Goal: Transaction & Acquisition: Purchase product/service

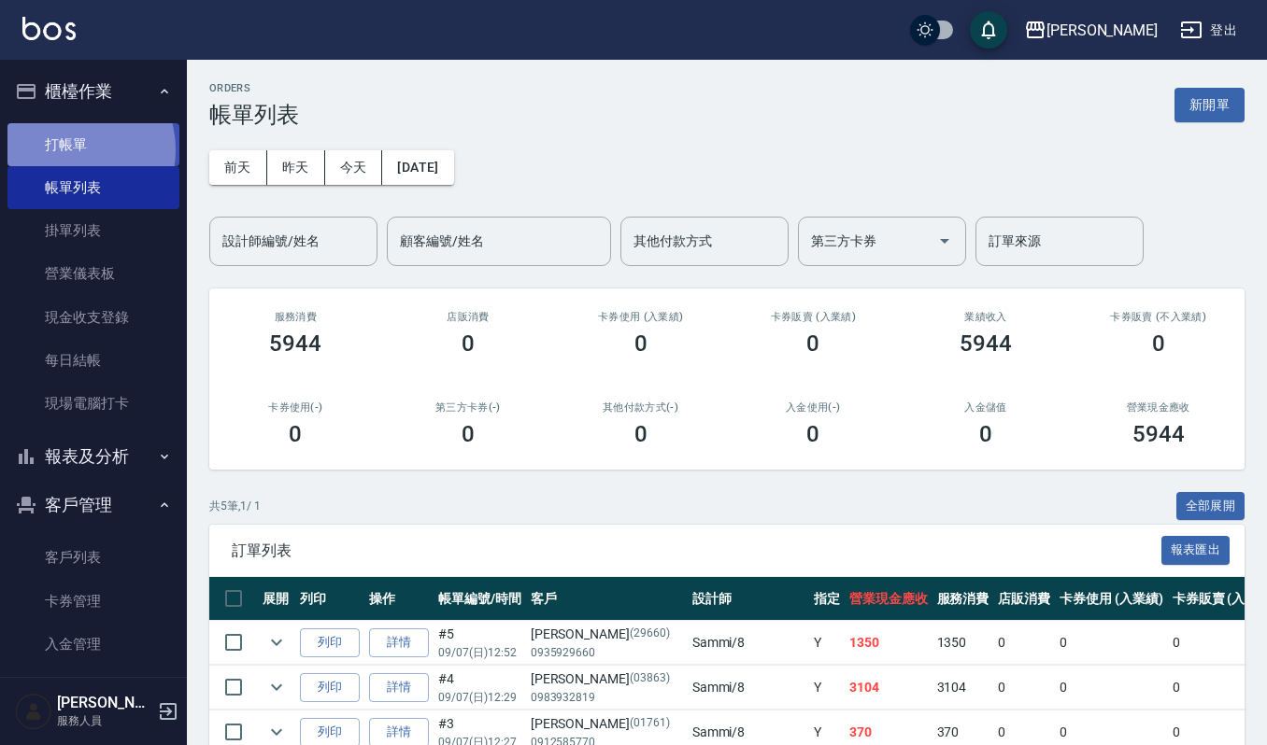
click at [65, 149] on link "打帳單" at bounding box center [93, 144] width 172 height 43
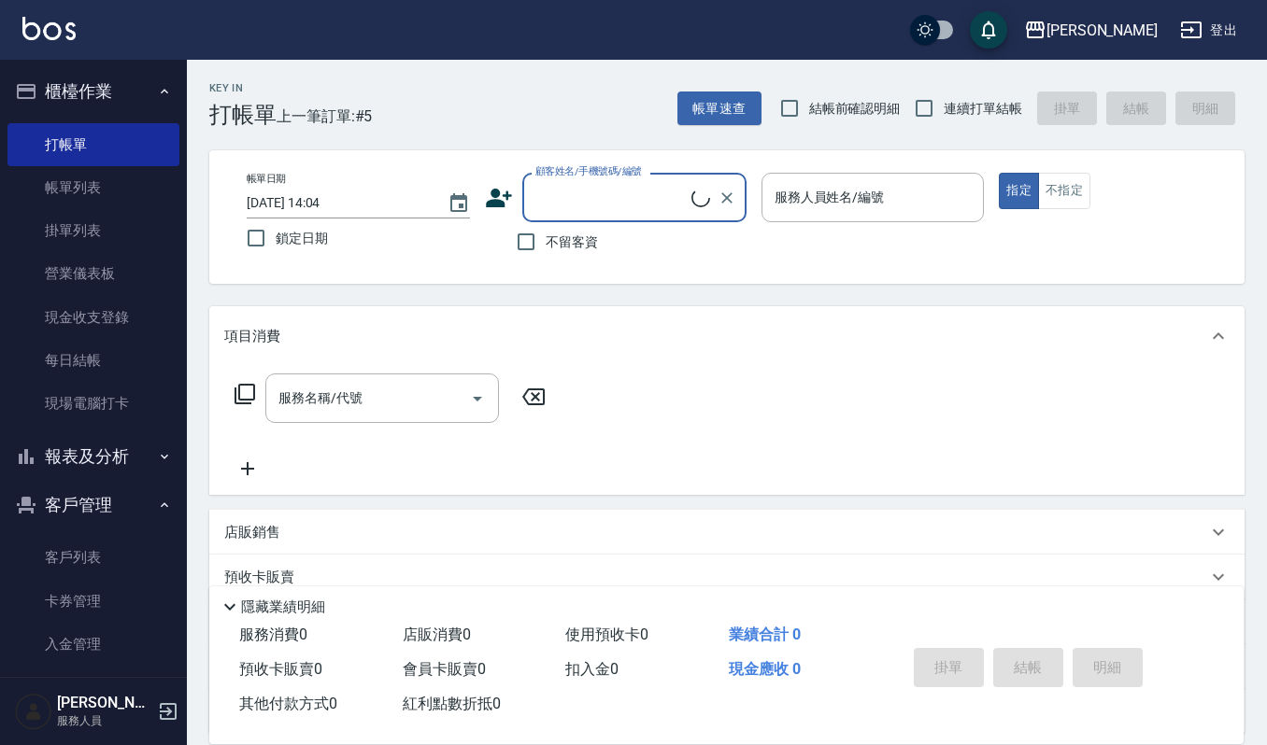
click at [544, 198] on input "顧客姓名/手機號碼/編號" at bounding box center [611, 197] width 161 height 33
type input "關"
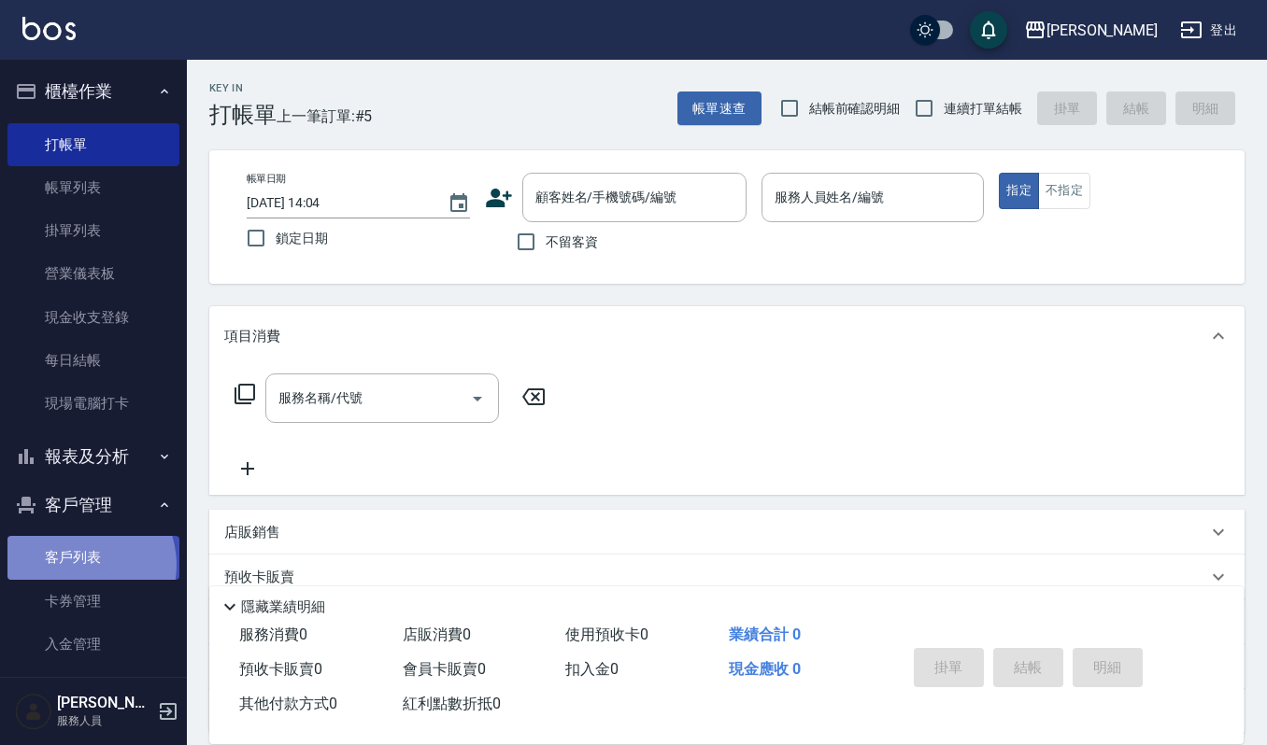
click at [79, 565] on link "客戶列表" at bounding box center [93, 557] width 172 height 43
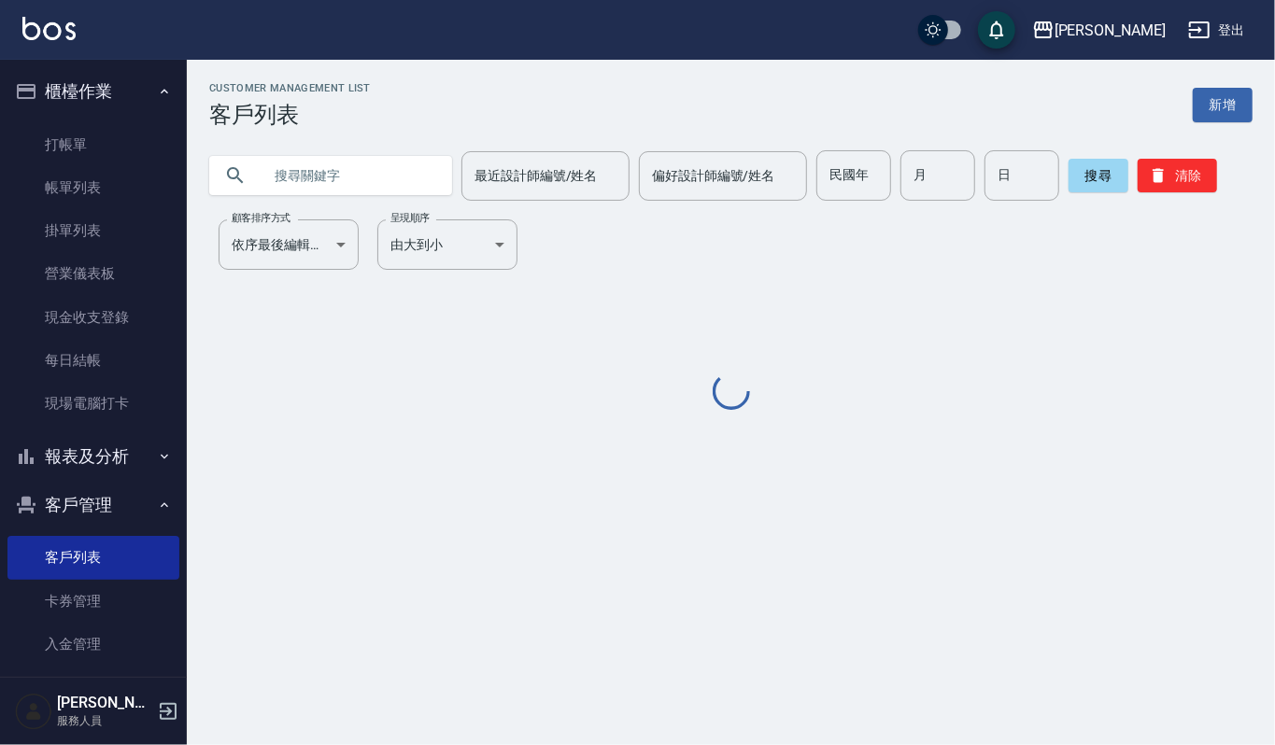
click at [286, 180] on input "text" at bounding box center [350, 175] width 176 height 50
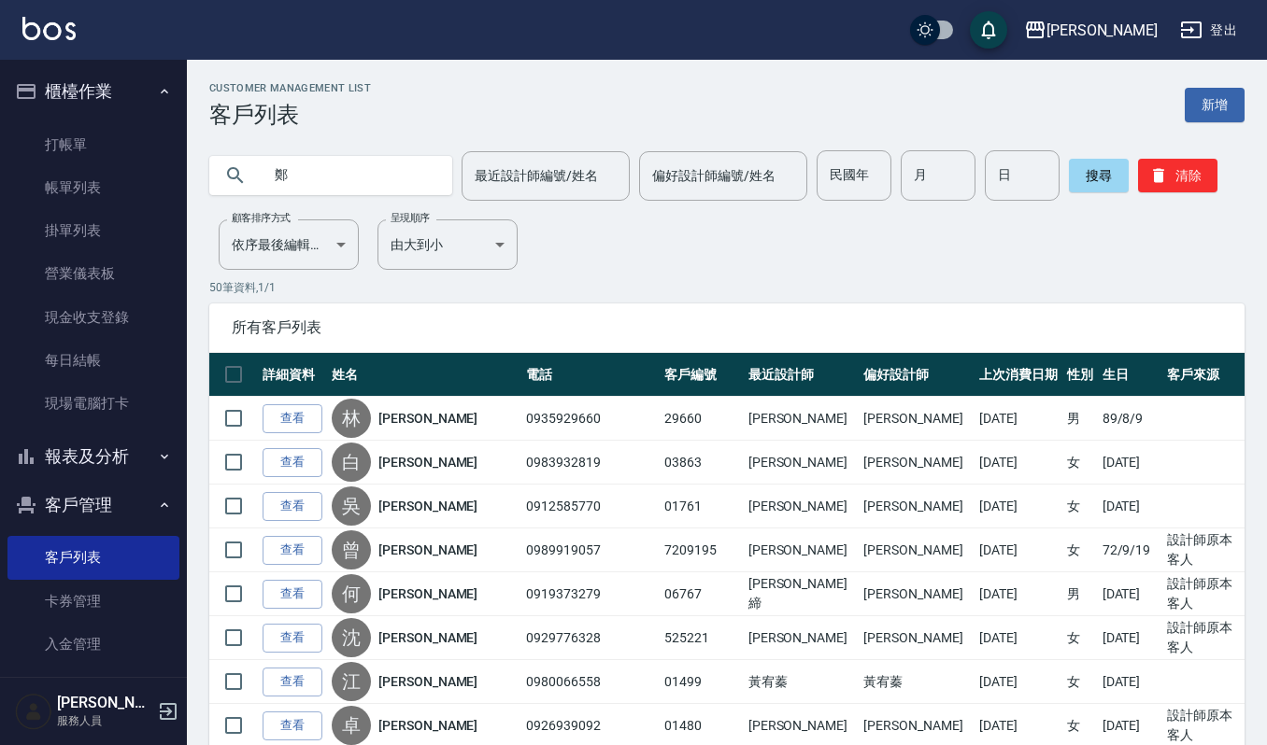
type input "鄭"
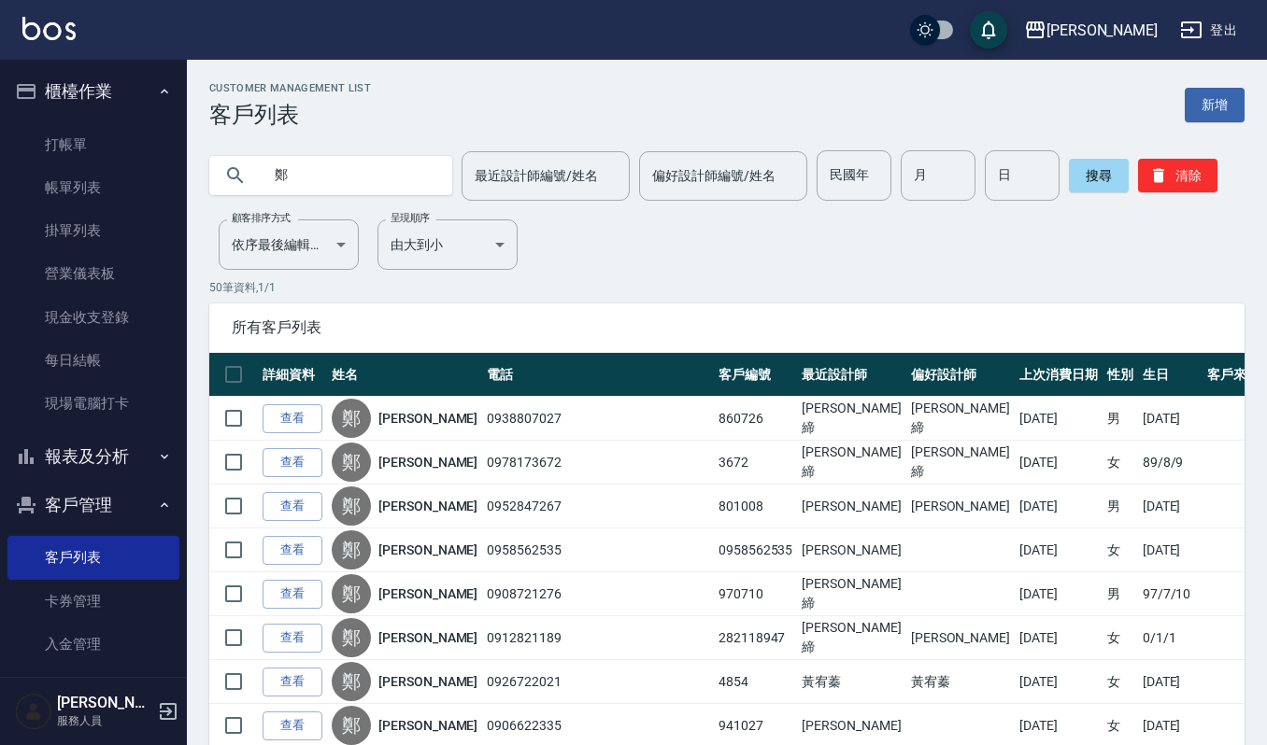
scroll to position [248, 0]
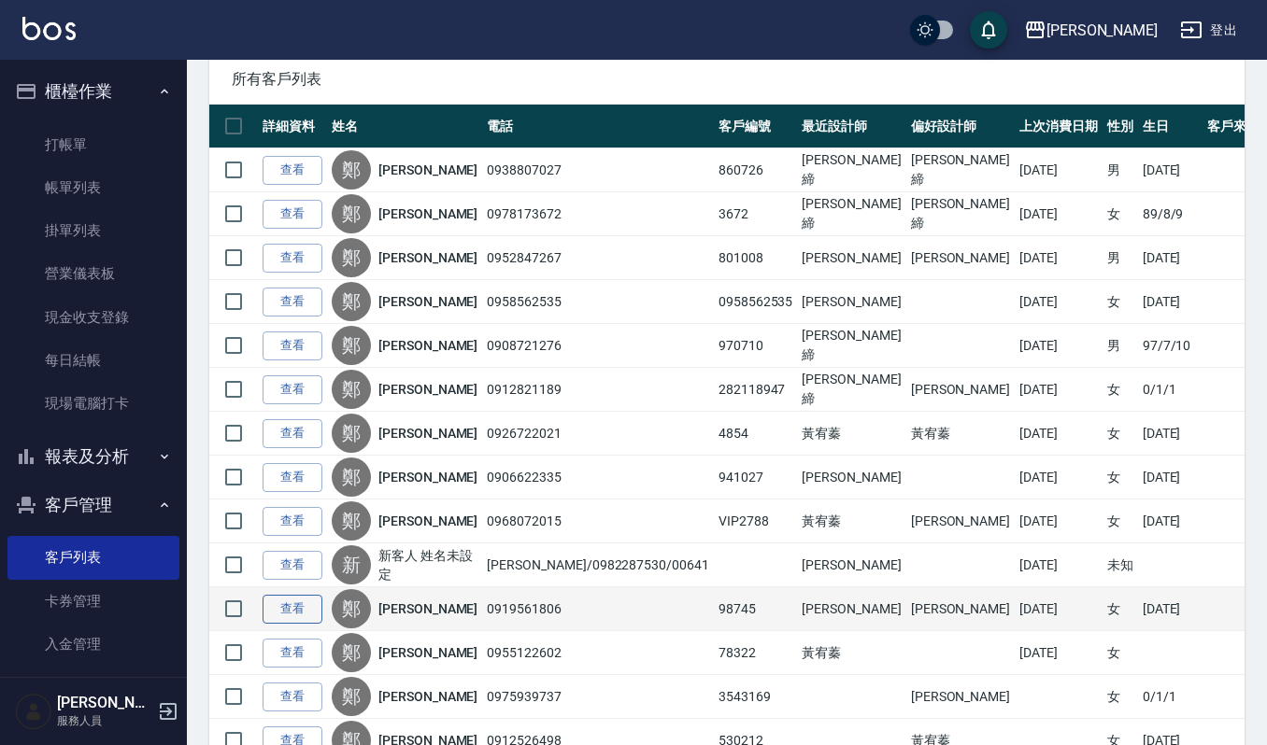
click at [291, 611] on link "查看" at bounding box center [293, 609] width 60 height 29
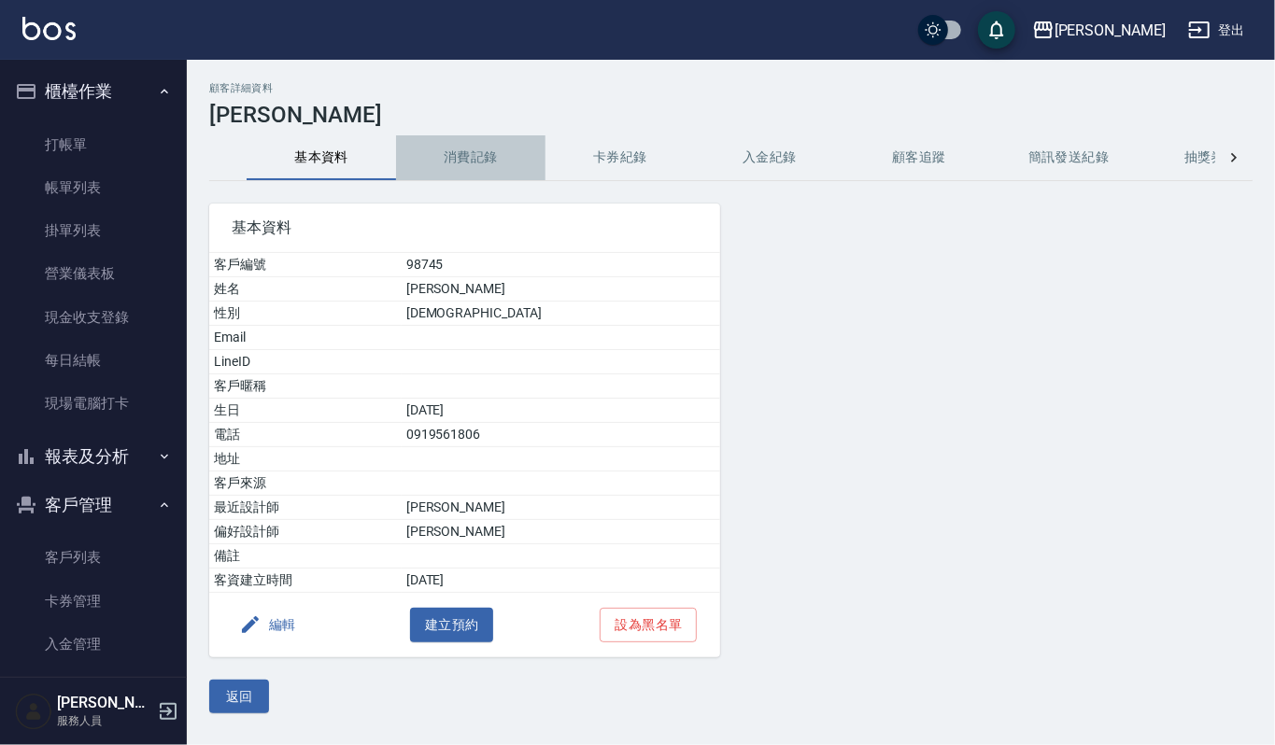
click at [453, 162] on button "消費記錄" at bounding box center [470, 157] width 149 height 45
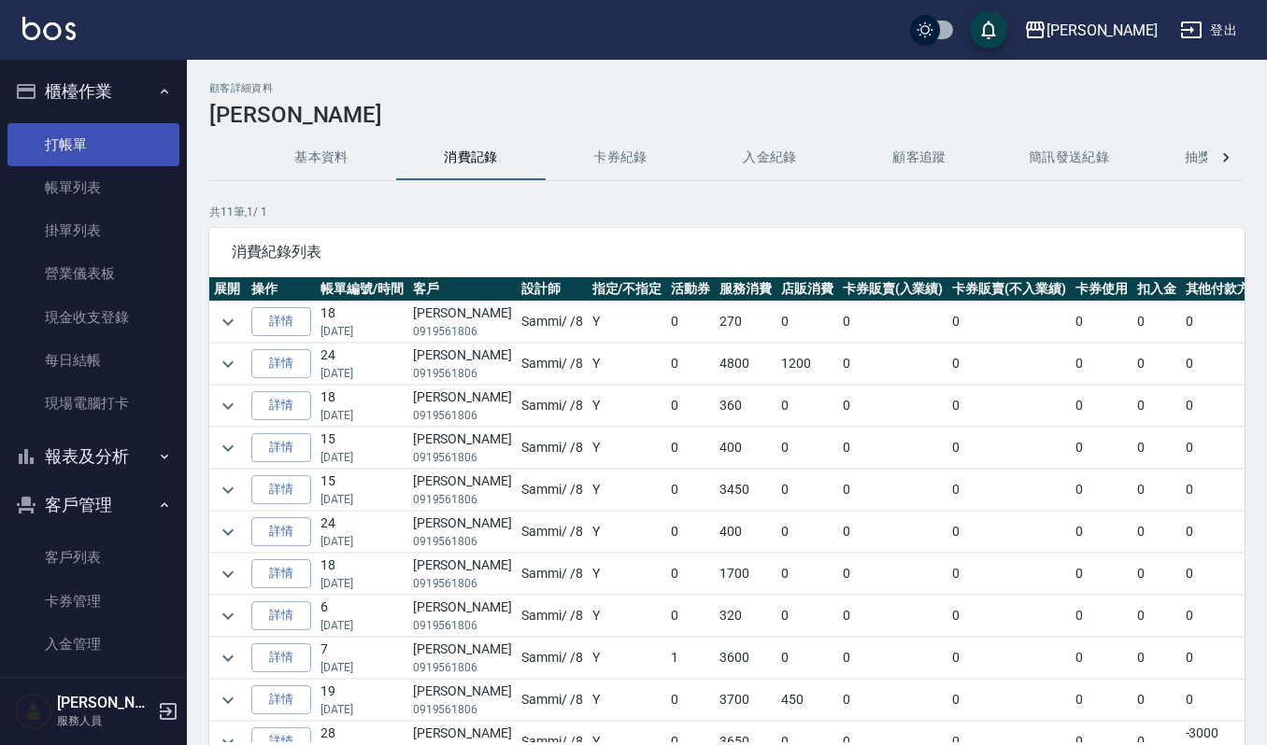
click at [78, 129] on link "打帳單" at bounding box center [93, 144] width 172 height 43
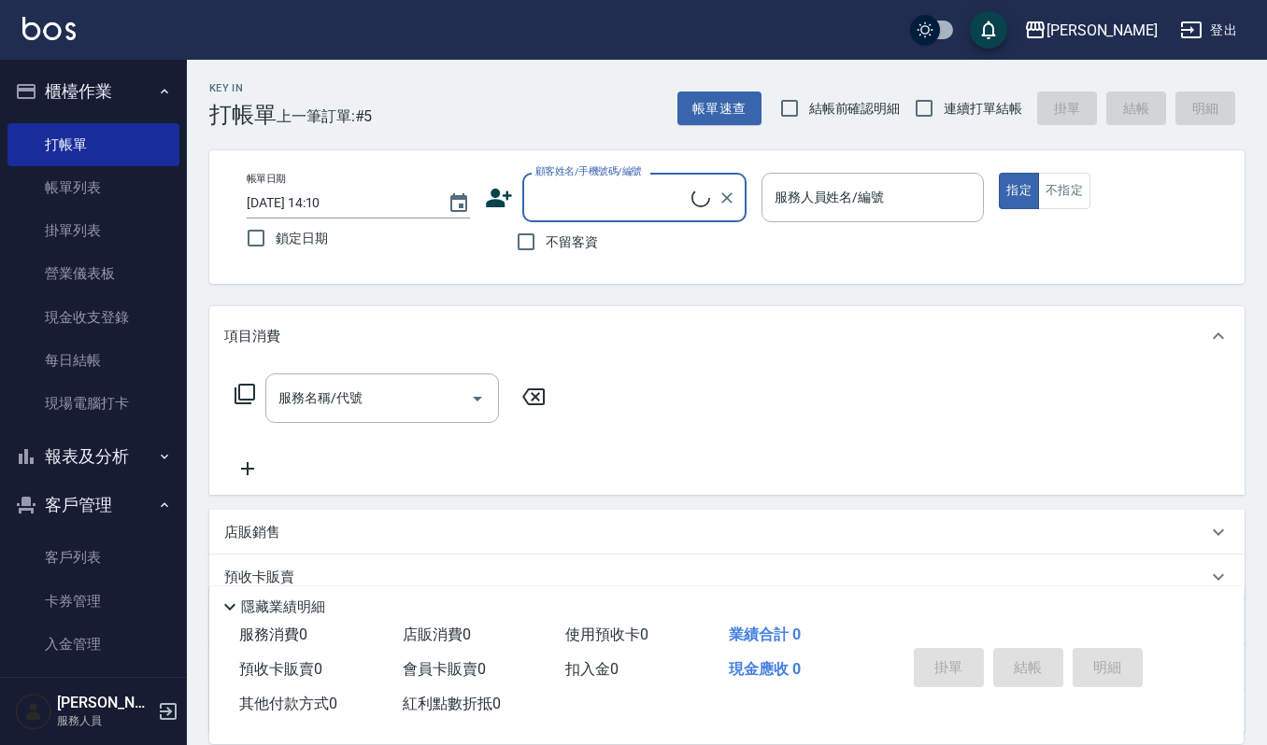
click at [603, 191] on input "顧客姓名/手機號碼/編號" at bounding box center [611, 197] width 161 height 33
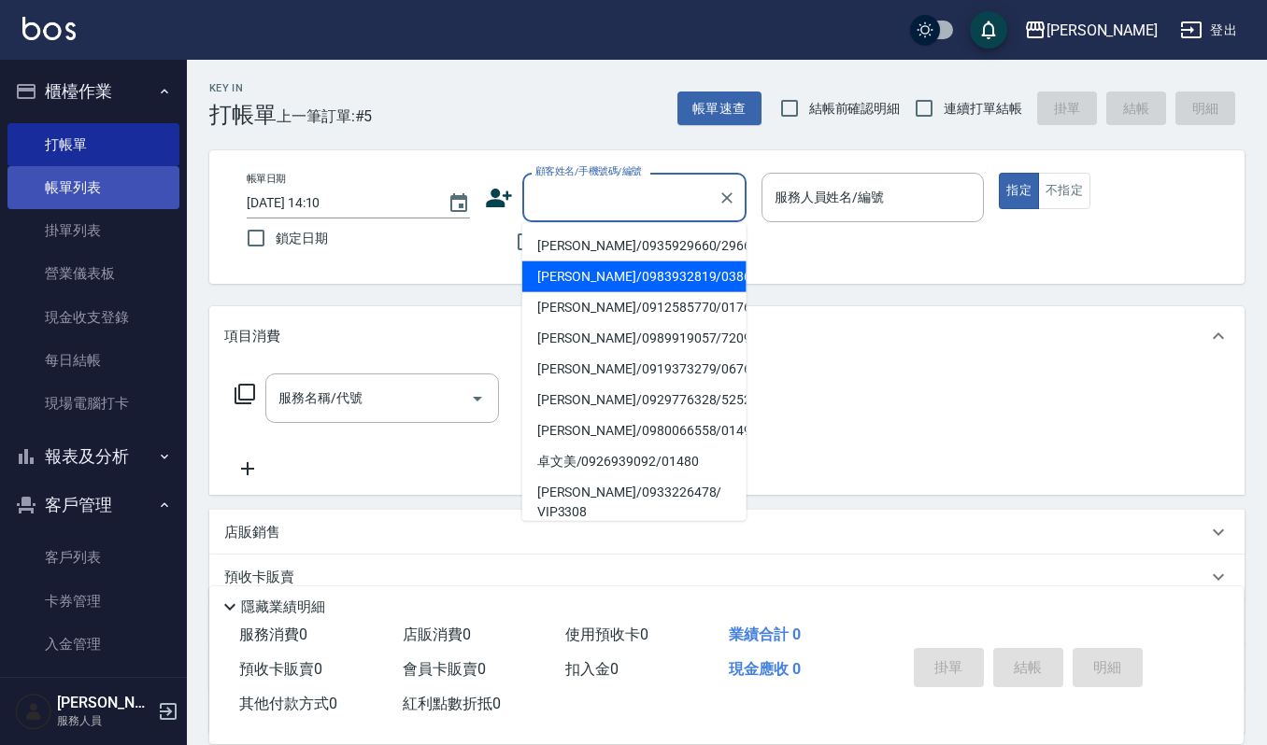
click at [88, 185] on link "帳單列表" at bounding box center [93, 187] width 172 height 43
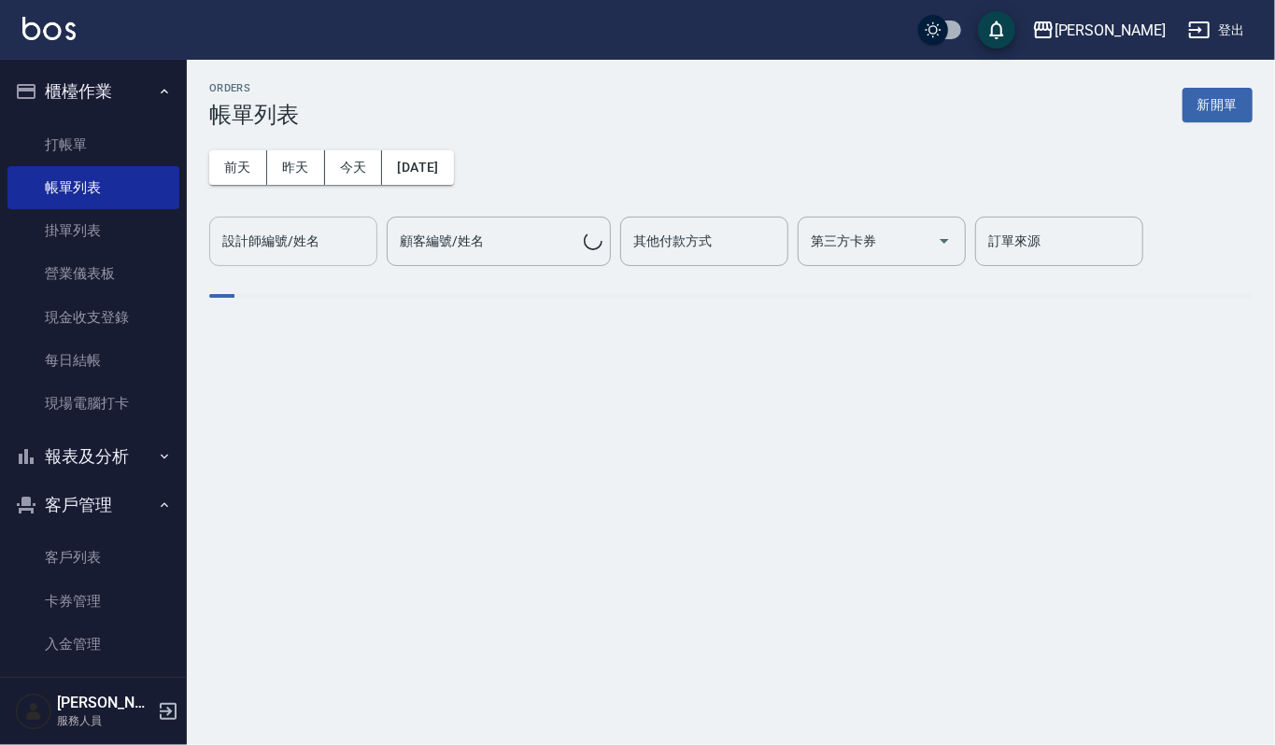
click at [236, 245] on input "設計師編號/姓名" at bounding box center [293, 241] width 151 height 33
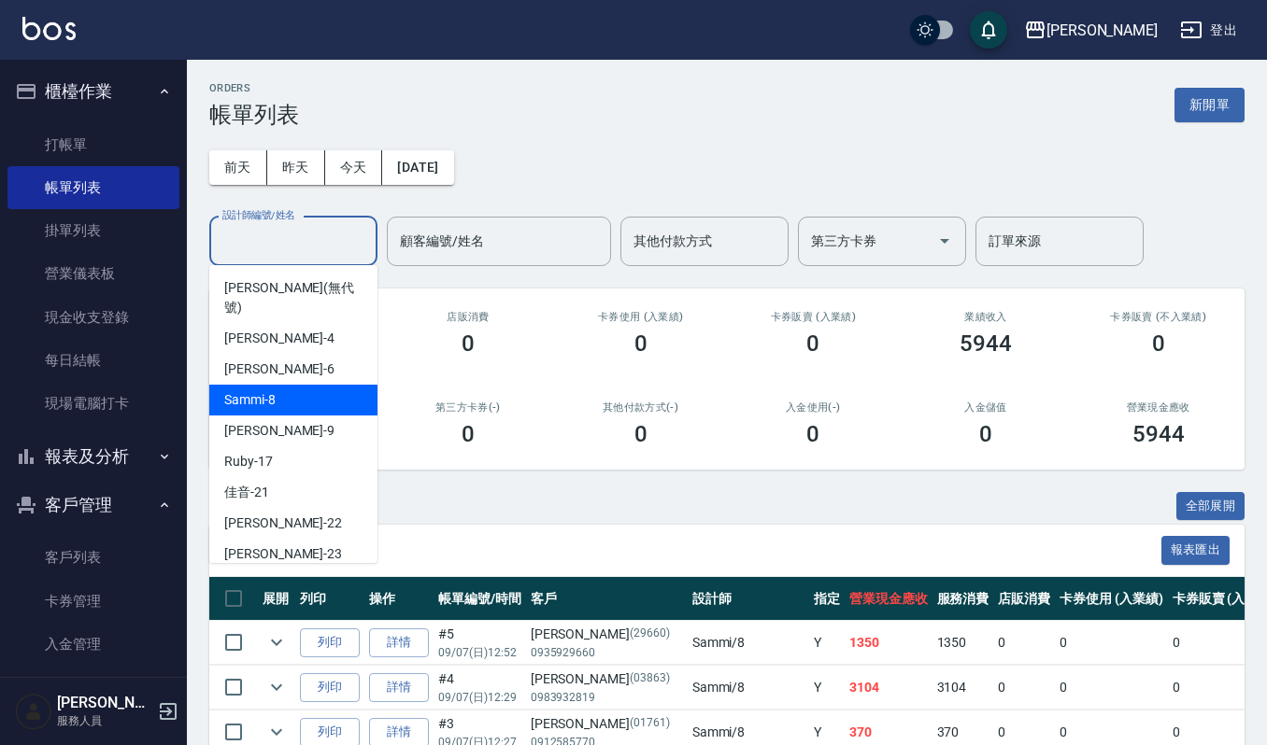
click at [280, 385] on div "Sammi -8" at bounding box center [293, 400] width 168 height 31
type input "Sammi-8"
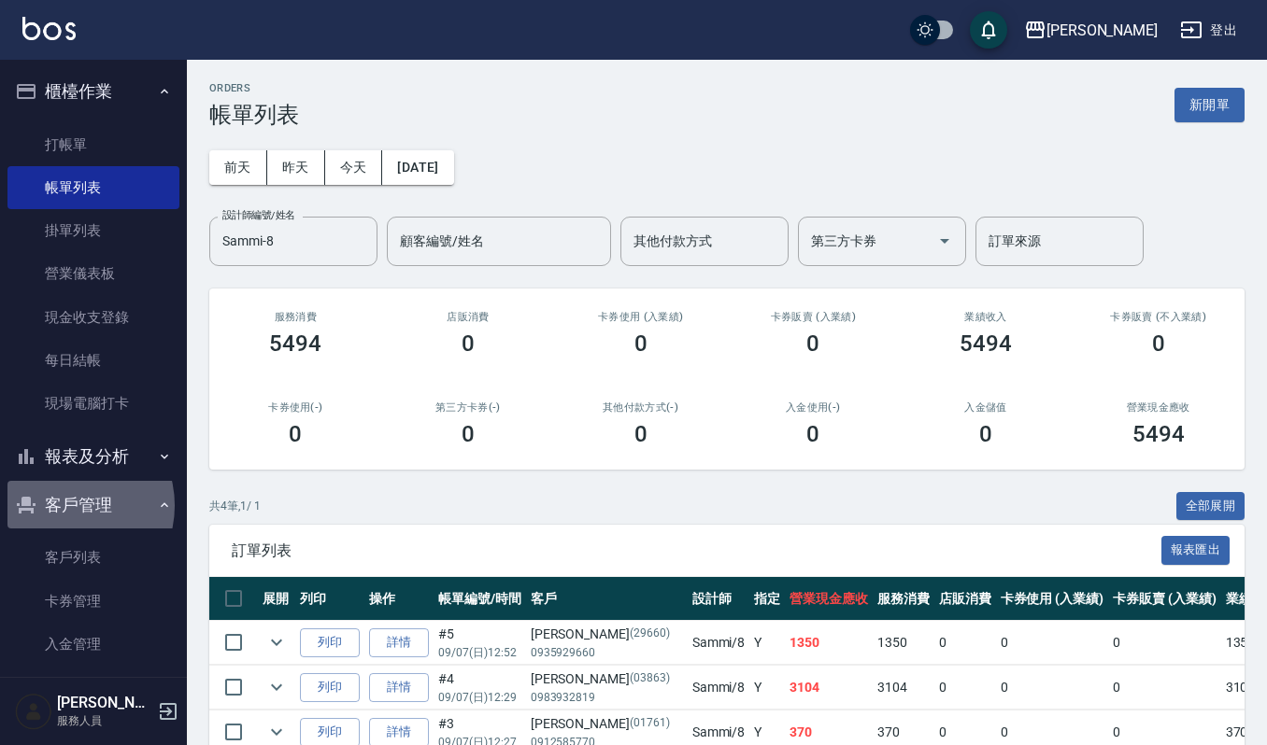
click at [68, 506] on button "客戶管理" at bounding box center [93, 505] width 172 height 49
click at [76, 445] on button "報表及分析" at bounding box center [93, 457] width 172 height 49
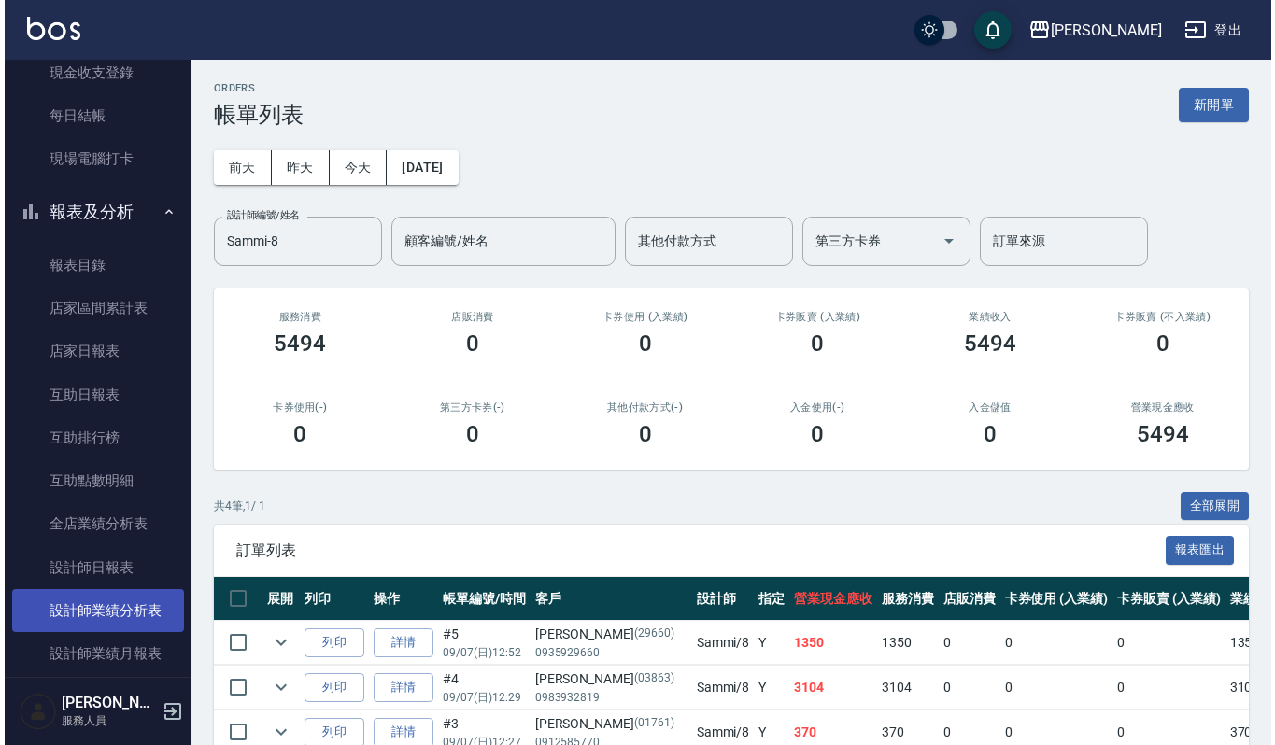
scroll to position [374, 0]
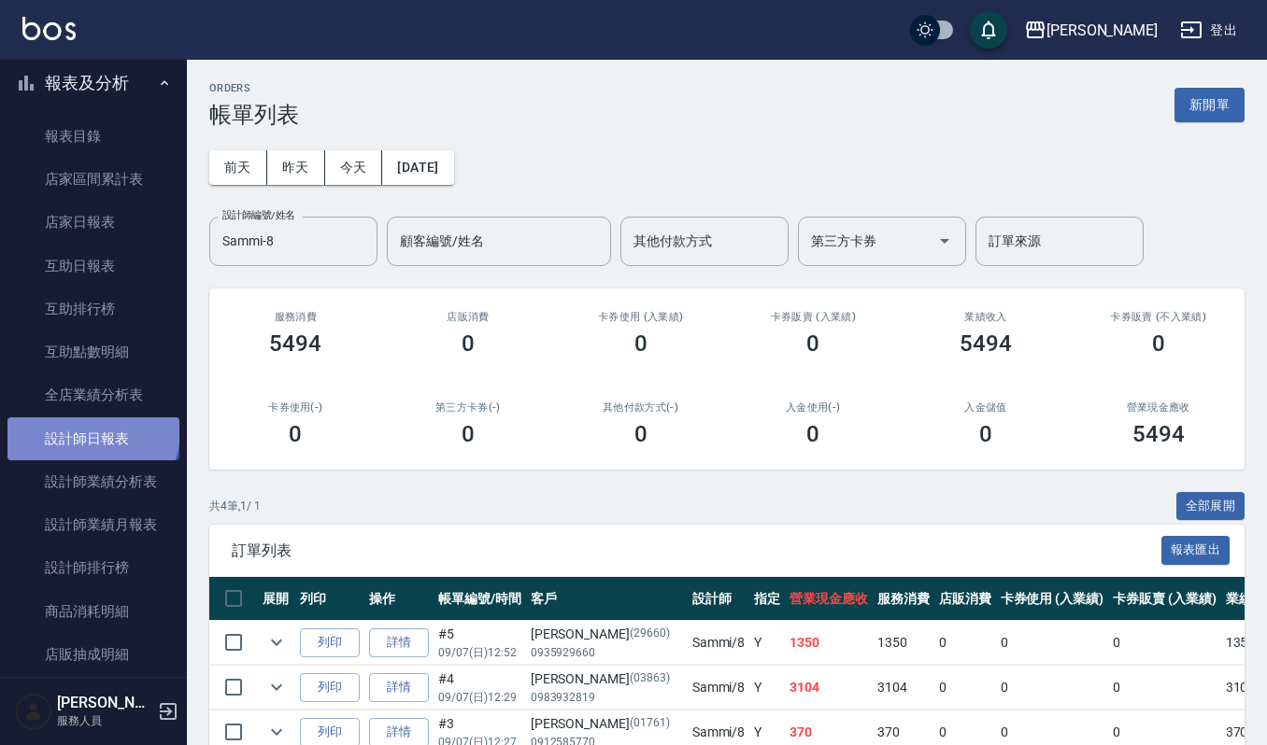
click at [91, 431] on link "設計師日報表" at bounding box center [93, 439] width 172 height 43
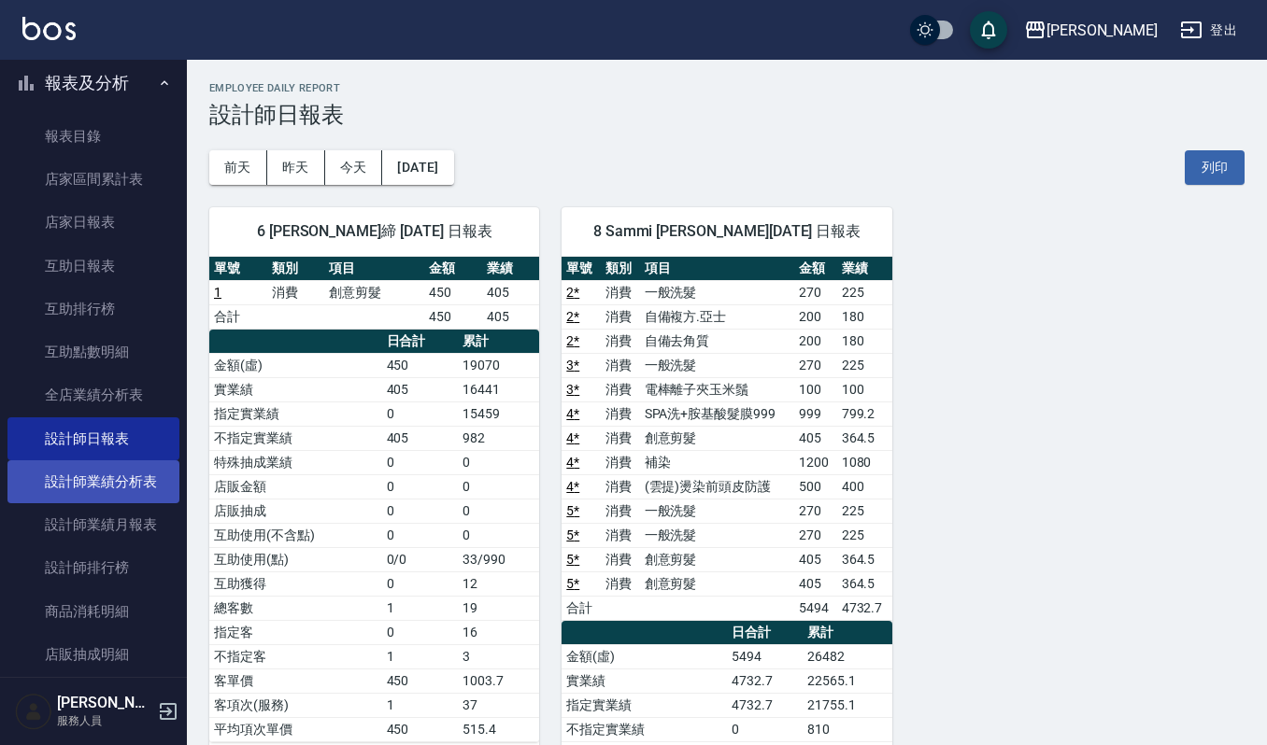
click at [113, 473] on link "設計師業績分析表" at bounding box center [93, 482] width 172 height 43
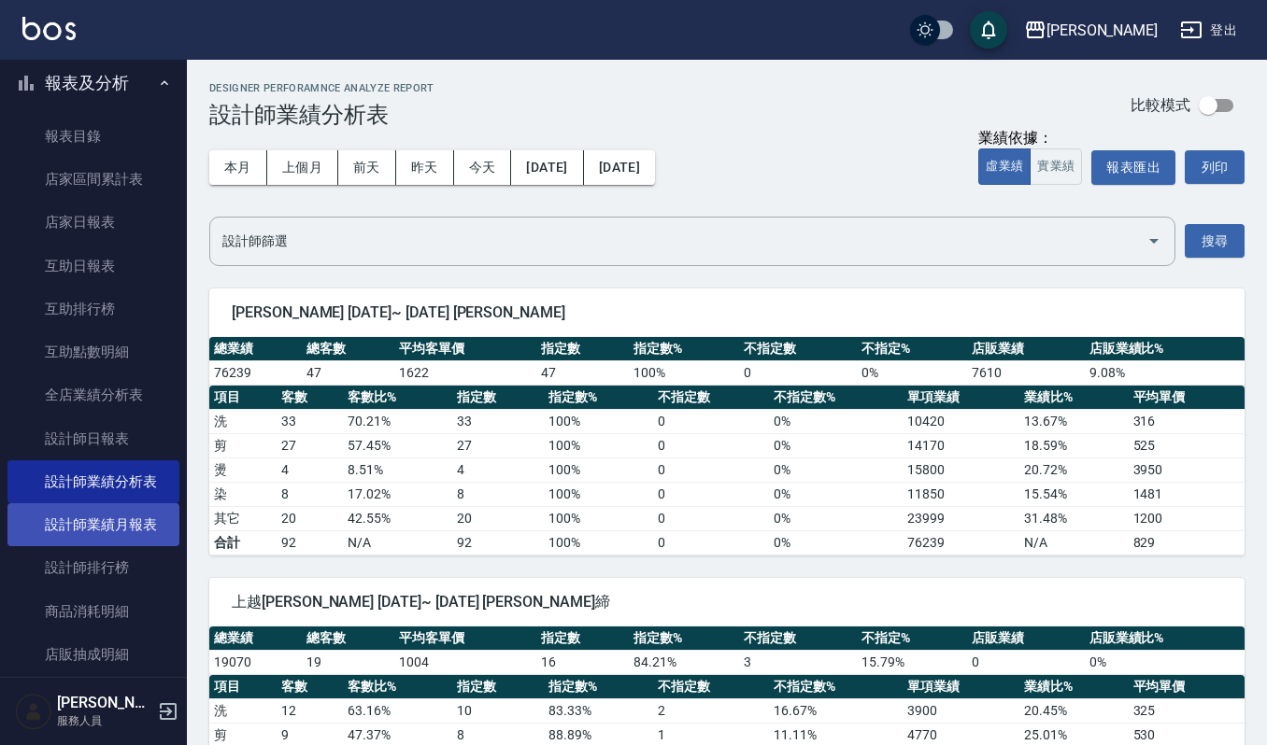
click at [102, 509] on link "設計師業績月報表" at bounding box center [93, 525] width 172 height 43
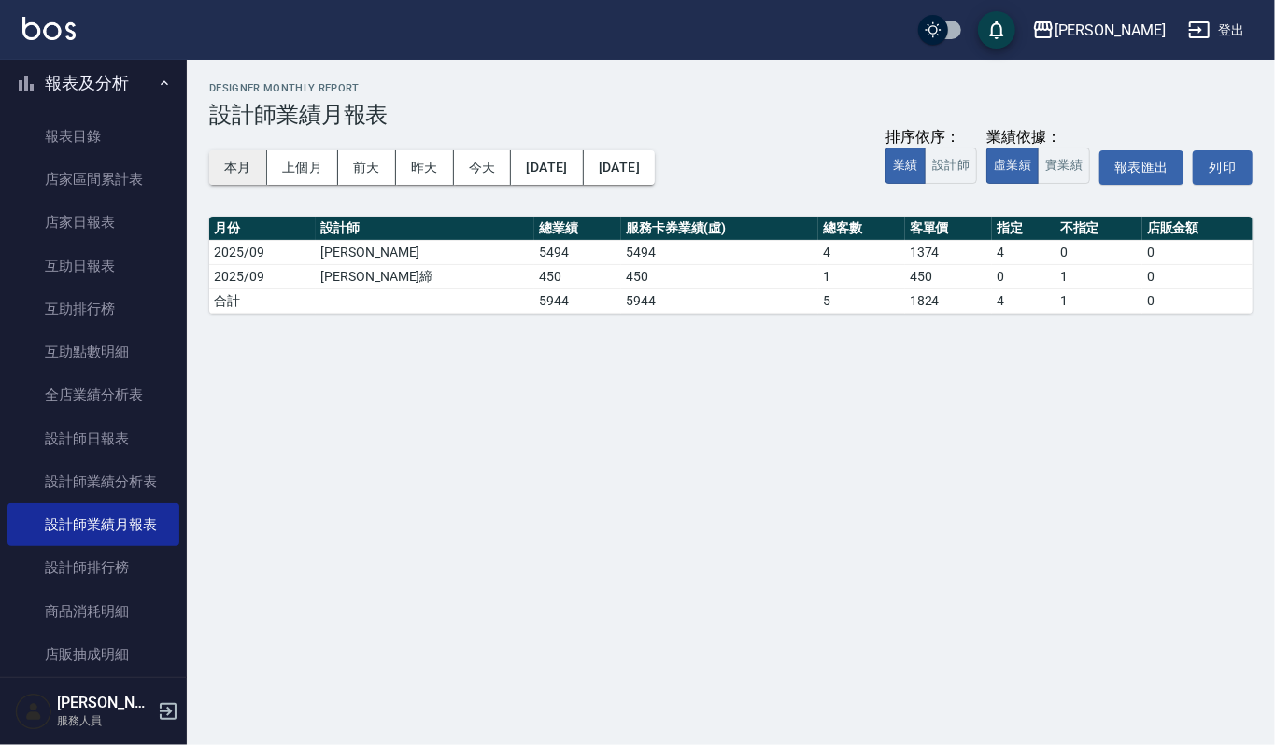
click at [233, 166] on button "本月" at bounding box center [238, 167] width 58 height 35
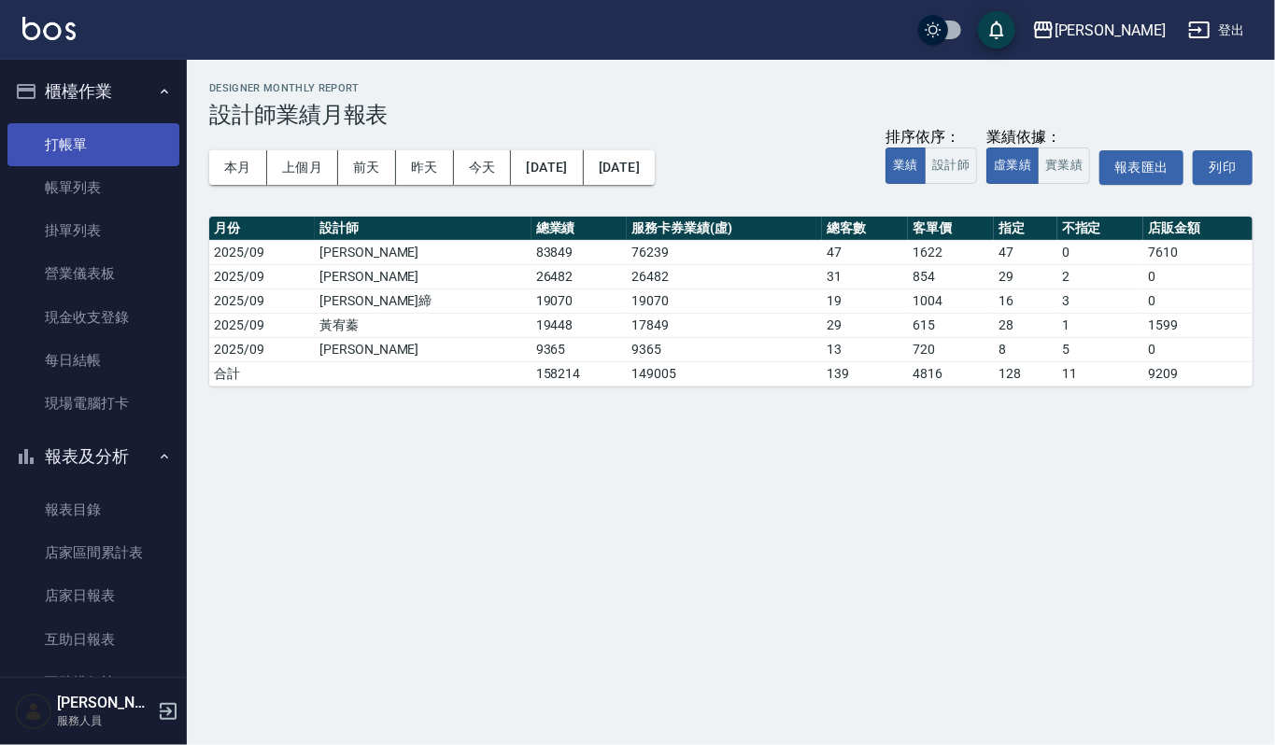
click at [103, 146] on link "打帳單" at bounding box center [93, 144] width 172 height 43
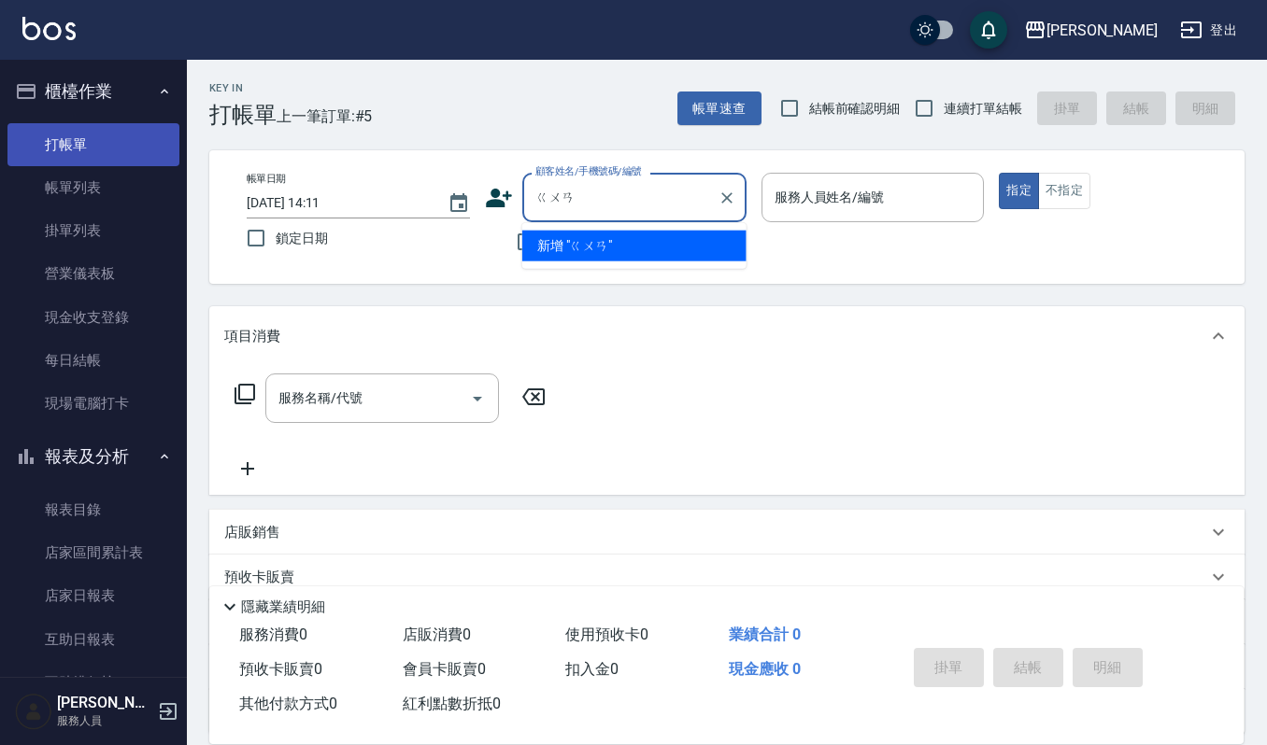
type input "冠"
type input "館"
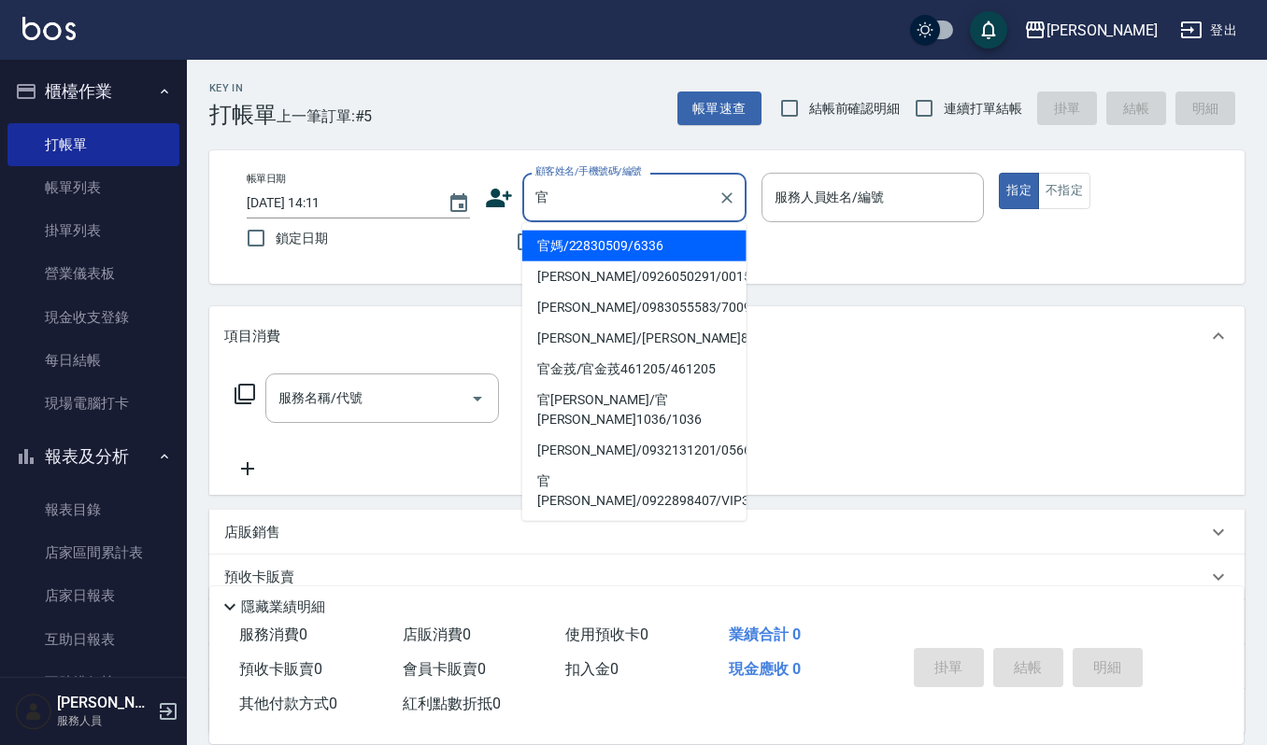
click at [546, 244] on li "官媽/22830509/6336" at bounding box center [634, 246] width 224 height 31
type input "官媽/22830509/6336"
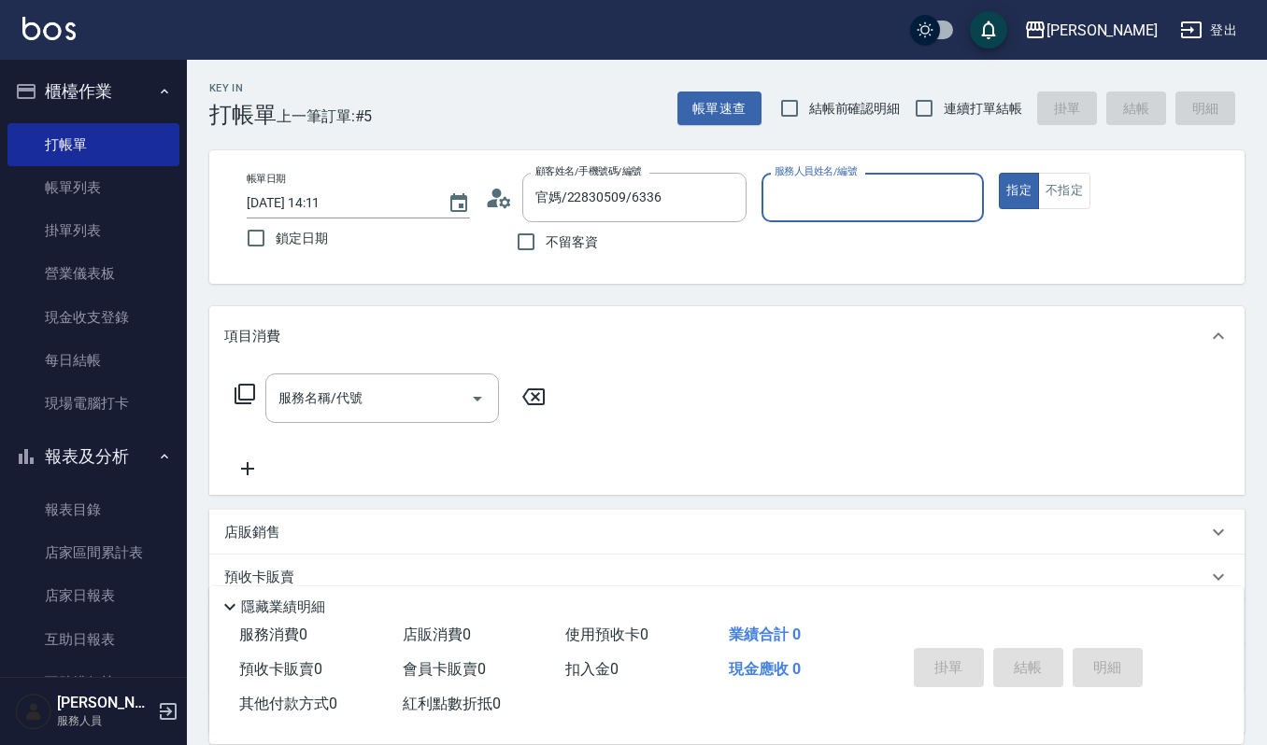
type input "Sammi-8"
click at [475, 394] on icon "Open" at bounding box center [477, 399] width 22 height 22
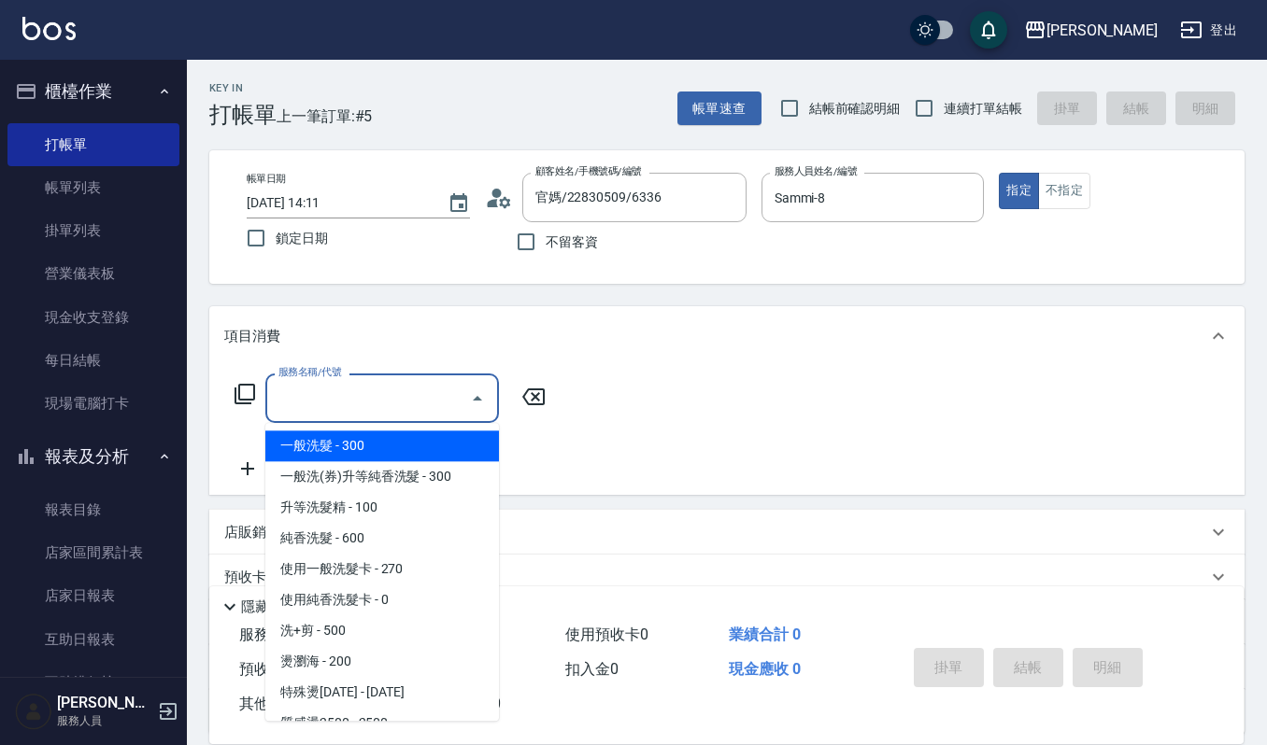
click at [387, 446] on span "一般洗髮 - 300" at bounding box center [382, 446] width 234 height 31
type input "一般洗髮(101)"
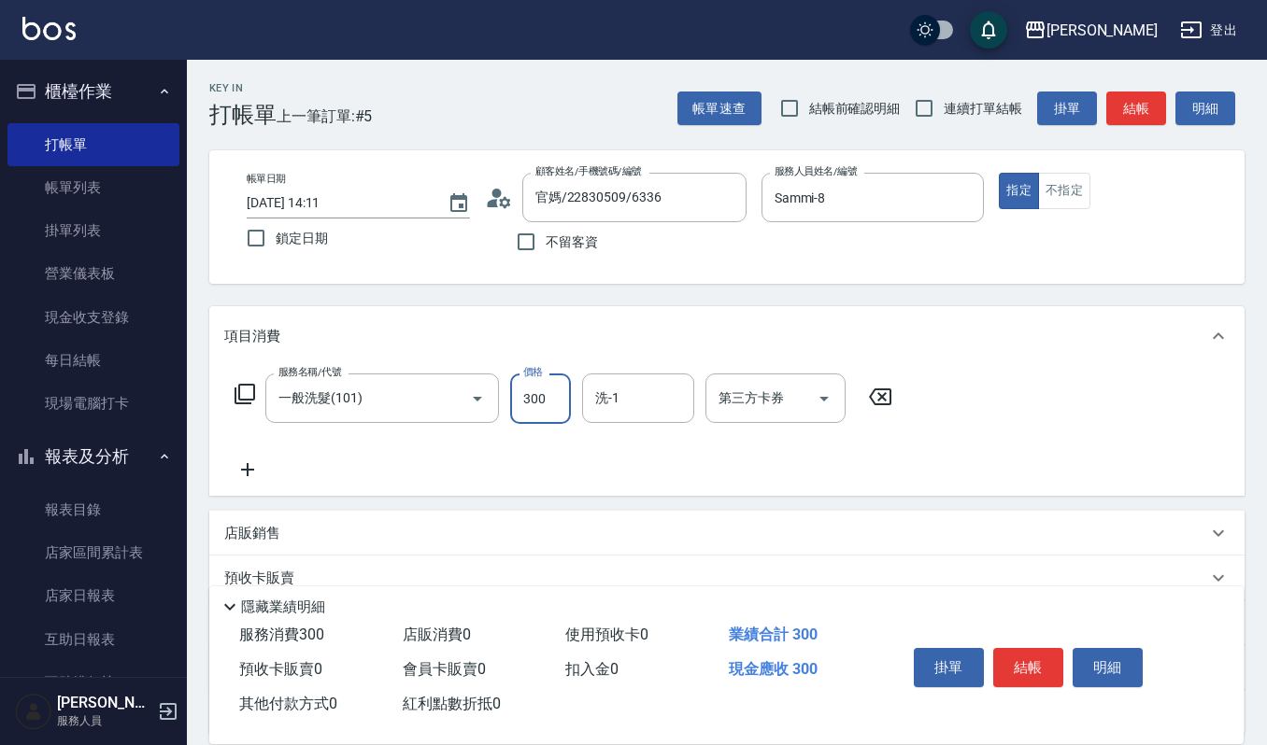
click at [546, 398] on input "300" at bounding box center [540, 399] width 61 height 50
type input "270"
click at [617, 393] on input "洗-1" at bounding box center [637, 398] width 95 height 33
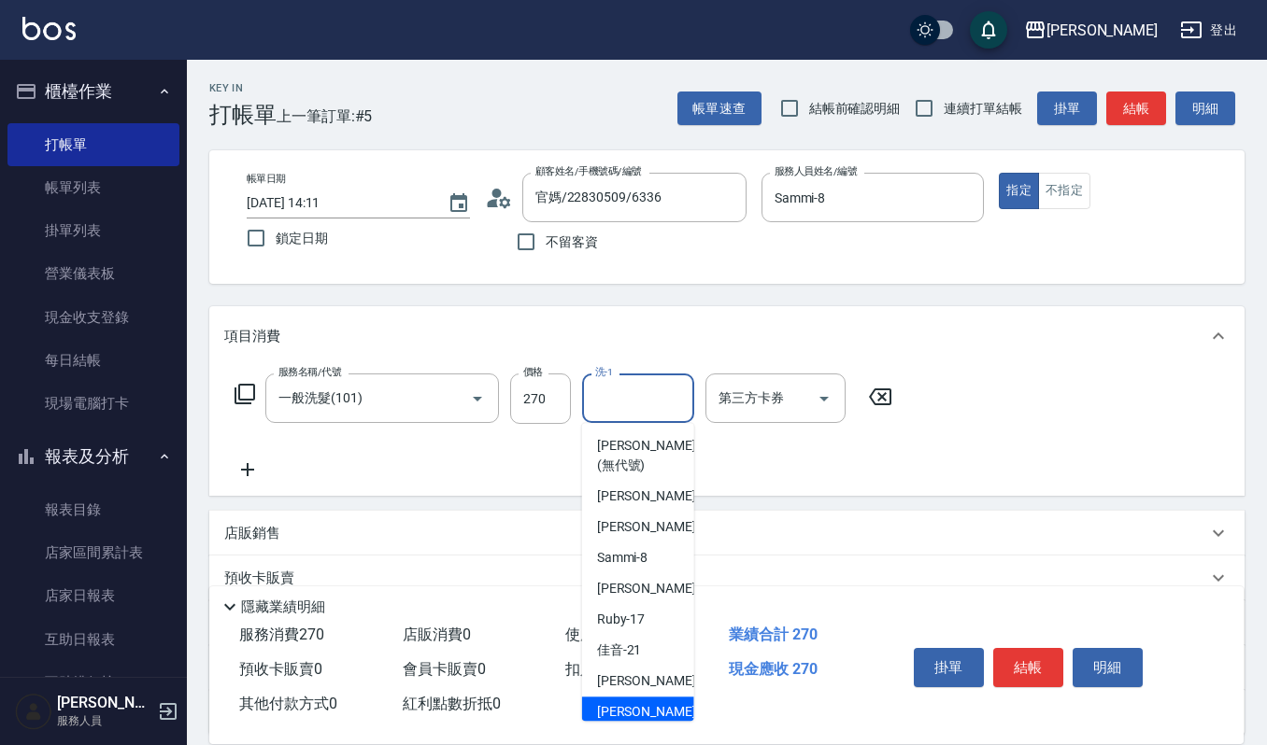
click at [650, 703] on div "[PERSON_NAME] -23" at bounding box center [638, 712] width 112 height 31
type input "[PERSON_NAME]-23"
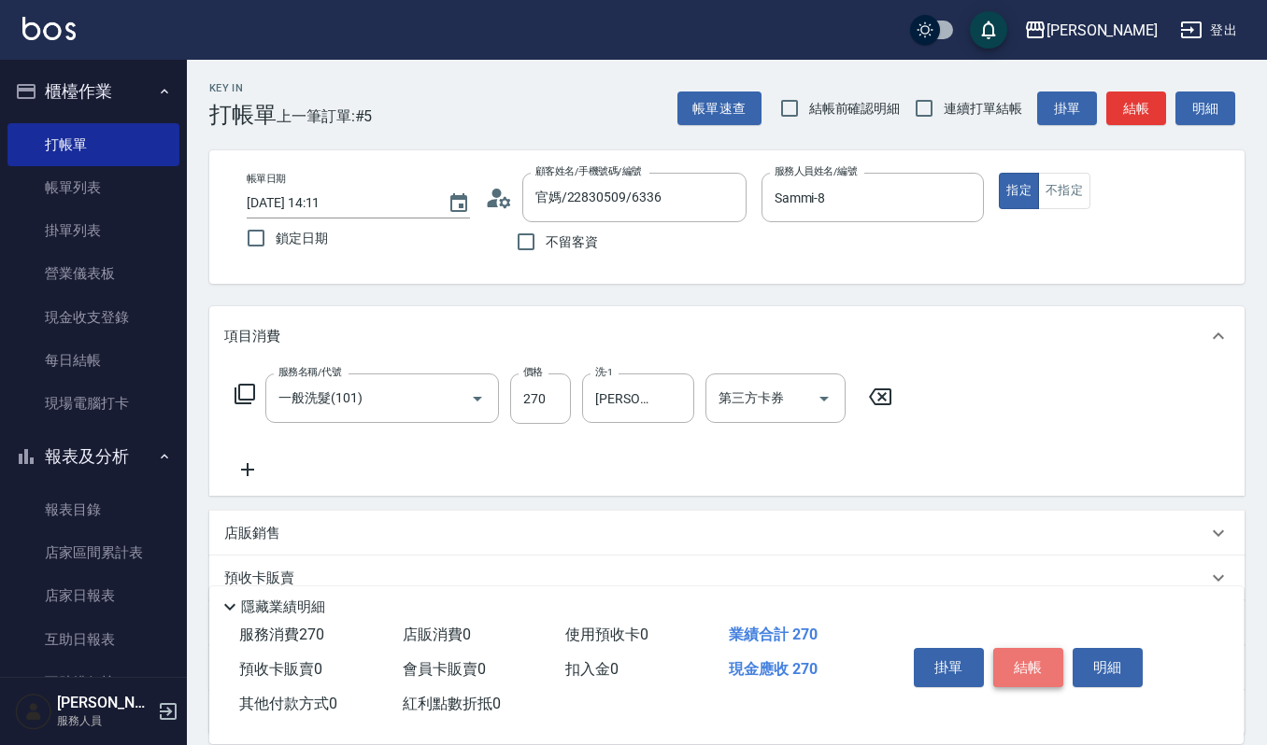
click at [1031, 667] on button "結帳" at bounding box center [1028, 667] width 70 height 39
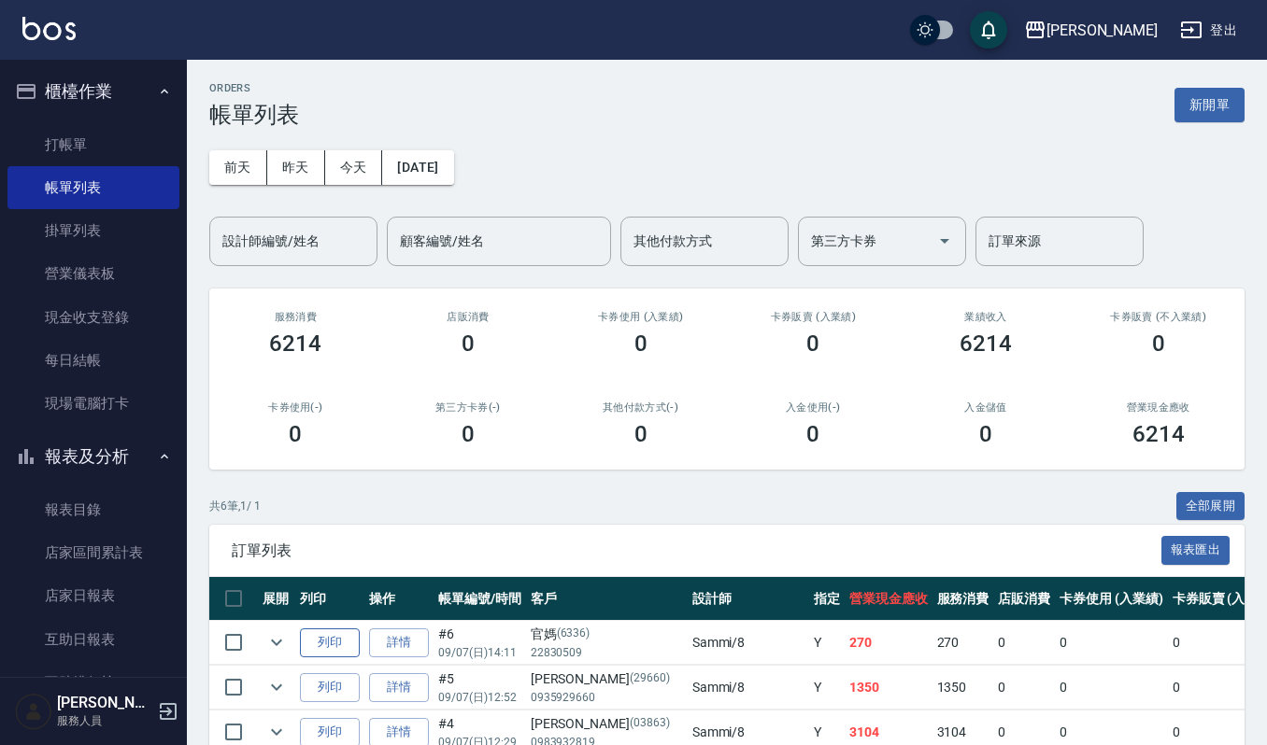
click at [342, 641] on button "列印" at bounding box center [330, 643] width 60 height 29
